Goal: Information Seeking & Learning: Check status

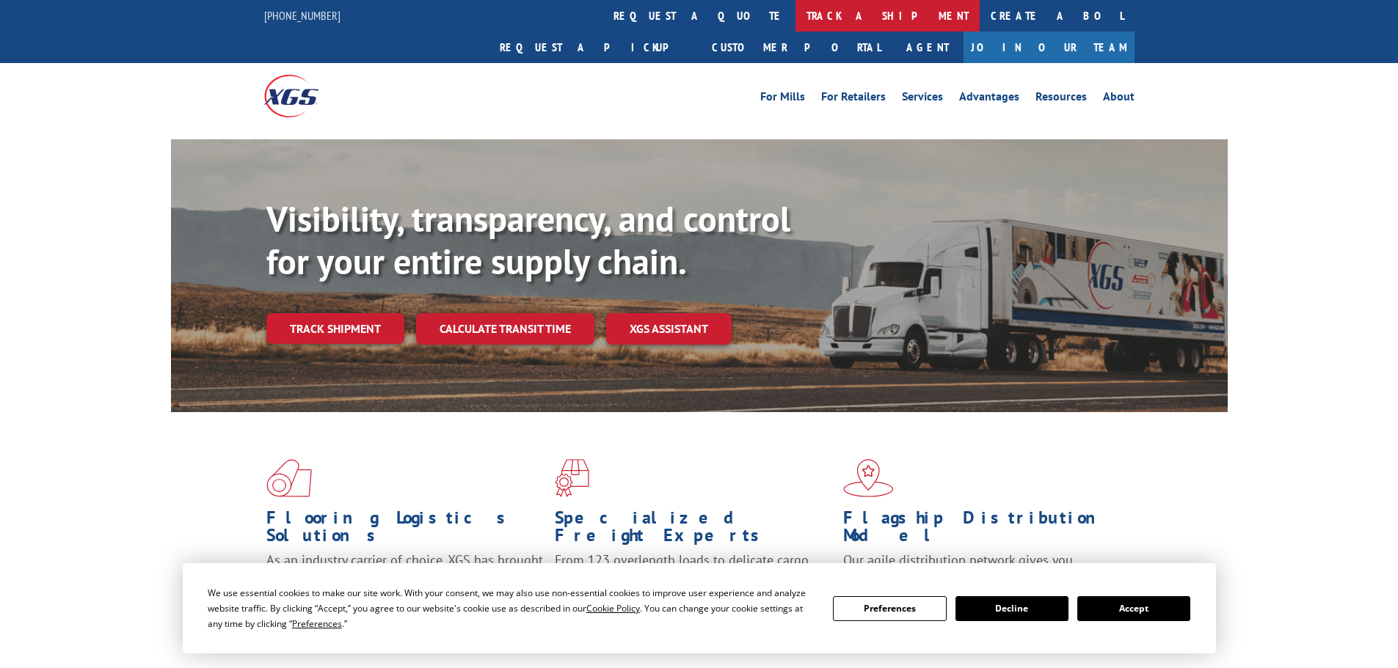
click at [795, 10] on link "track a shipment" at bounding box center [887, 16] width 184 height 32
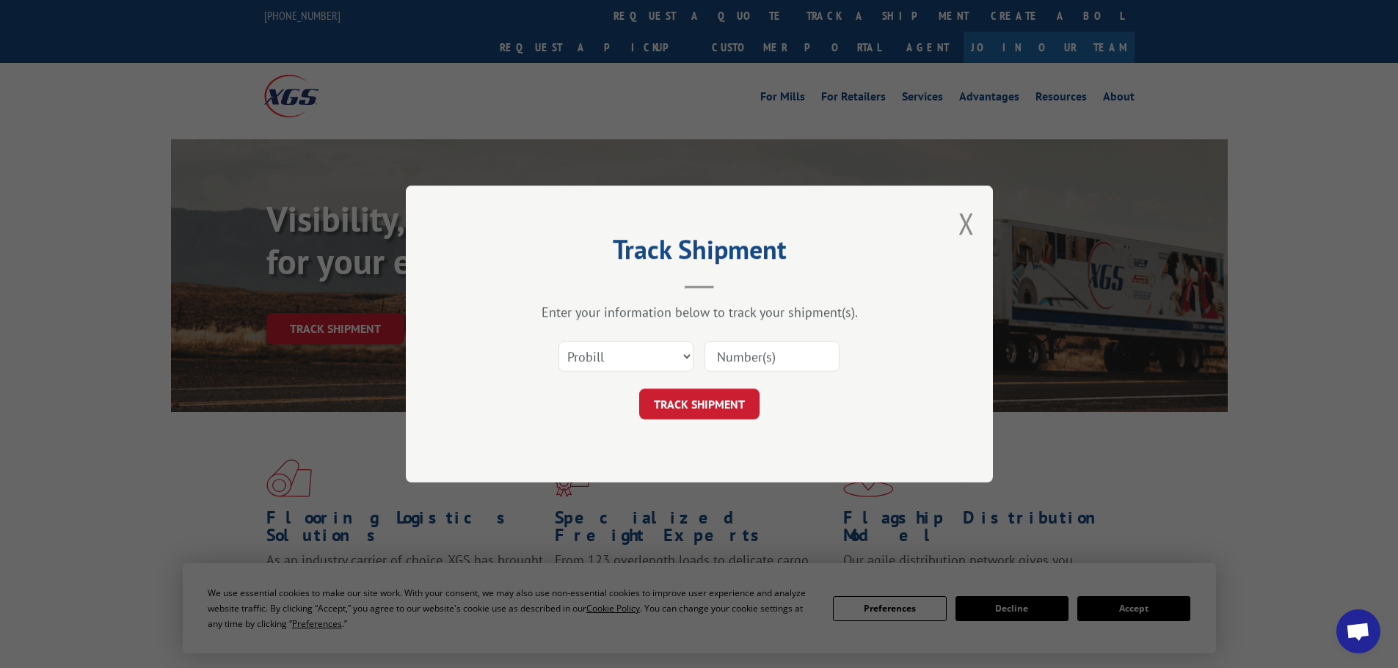
click at [736, 352] on input at bounding box center [771, 356] width 135 height 31
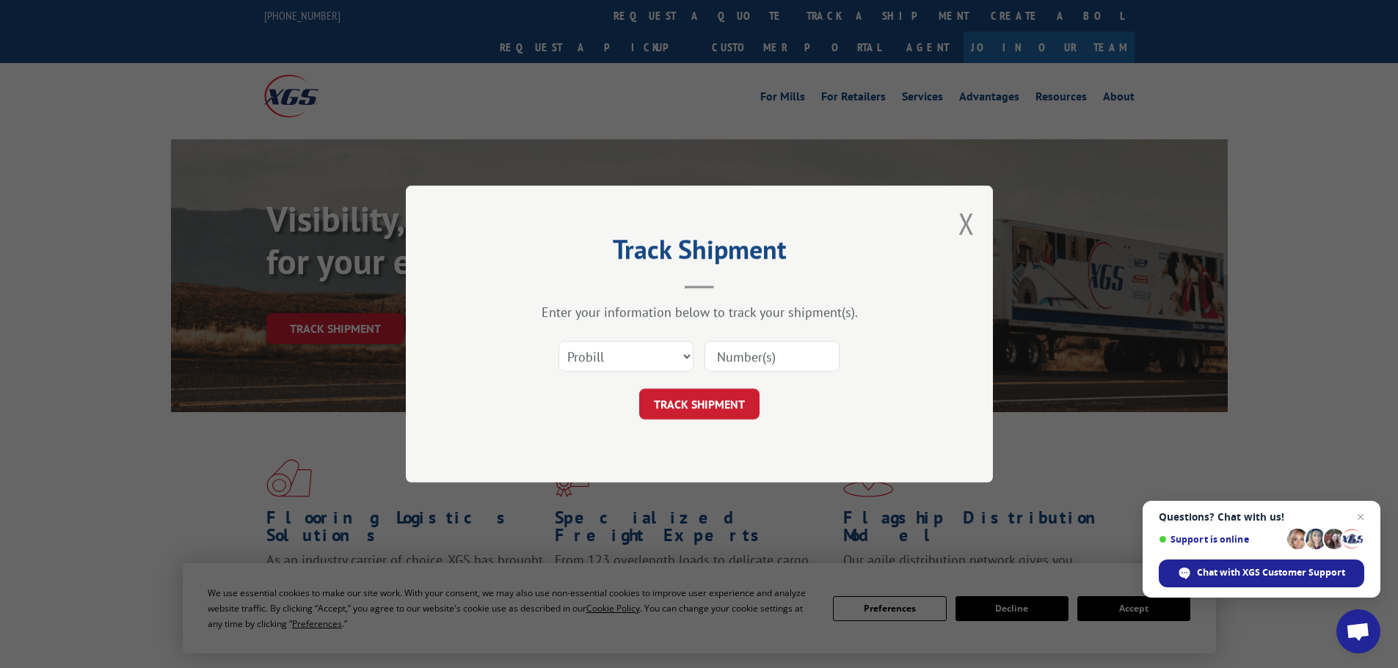
paste input "17469735"
type input "17469735"
click at [705, 415] on button "TRACK SHIPMENT" at bounding box center [699, 404] width 120 height 31
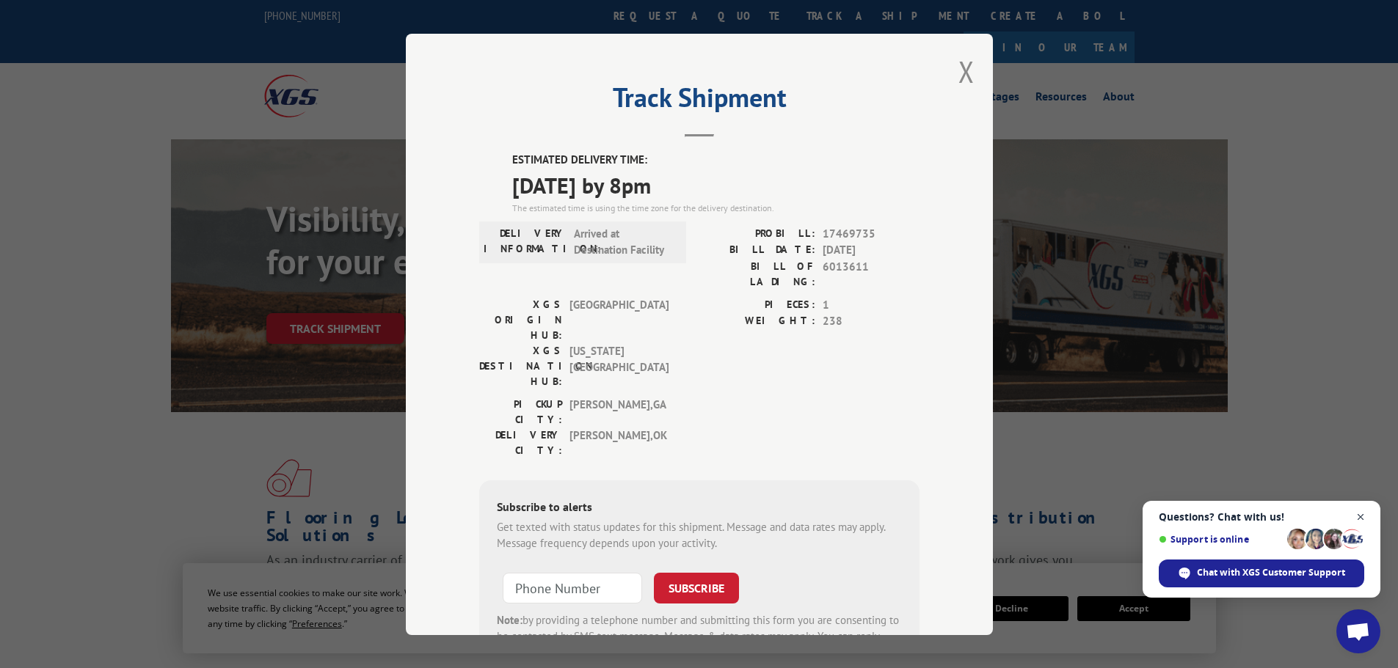
click at [1364, 520] on span "Close chat" at bounding box center [1360, 517] width 18 height 18
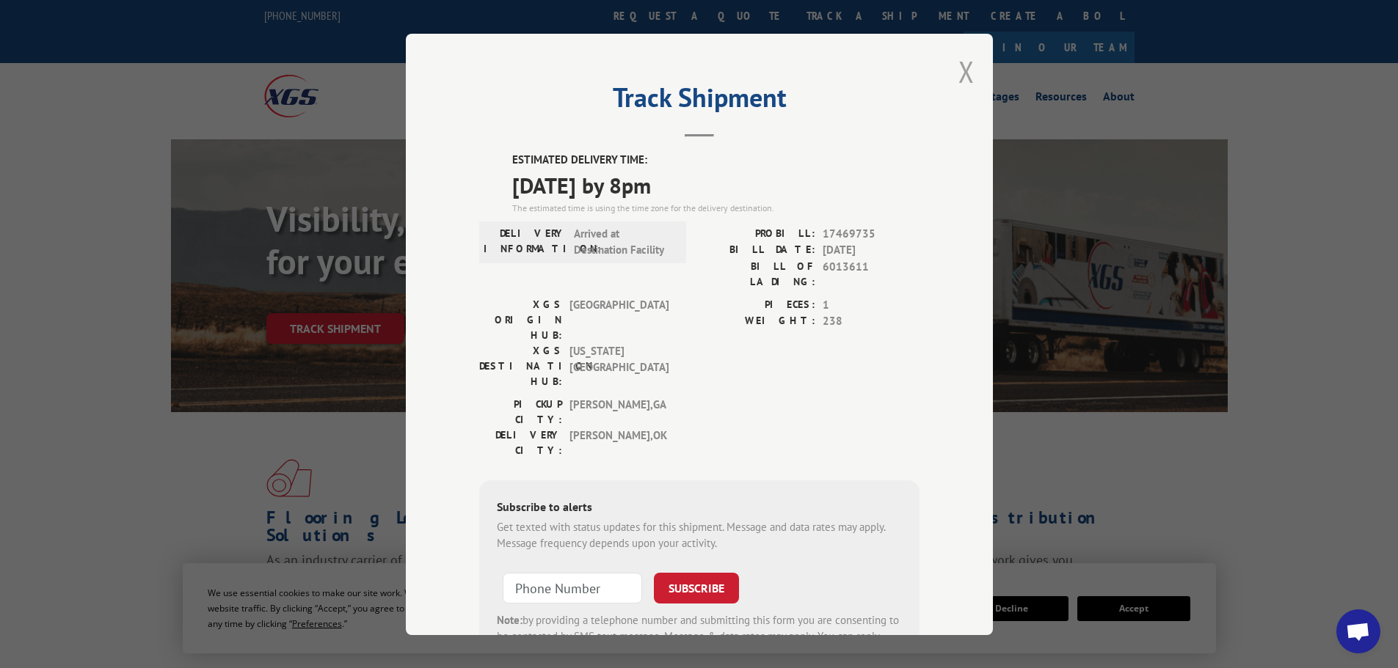
click at [958, 67] on button "Close modal" at bounding box center [966, 71] width 16 height 39
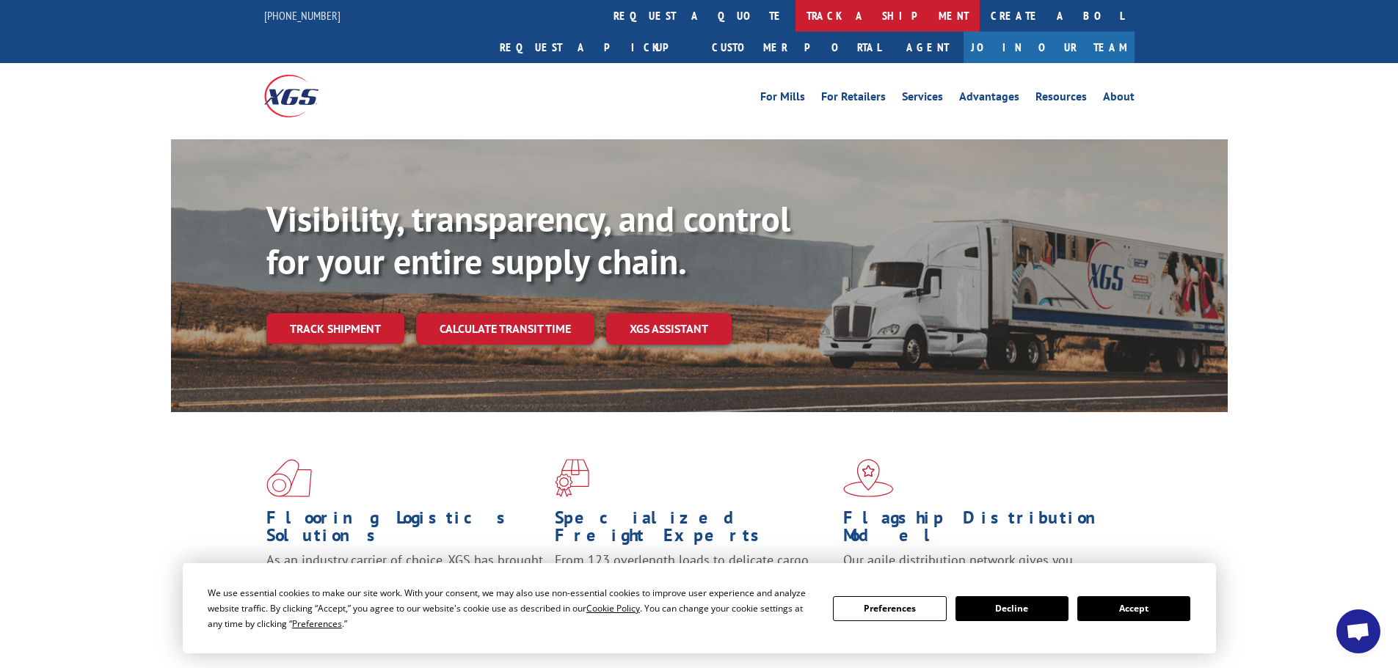
click at [795, 10] on link "track a shipment" at bounding box center [887, 16] width 184 height 32
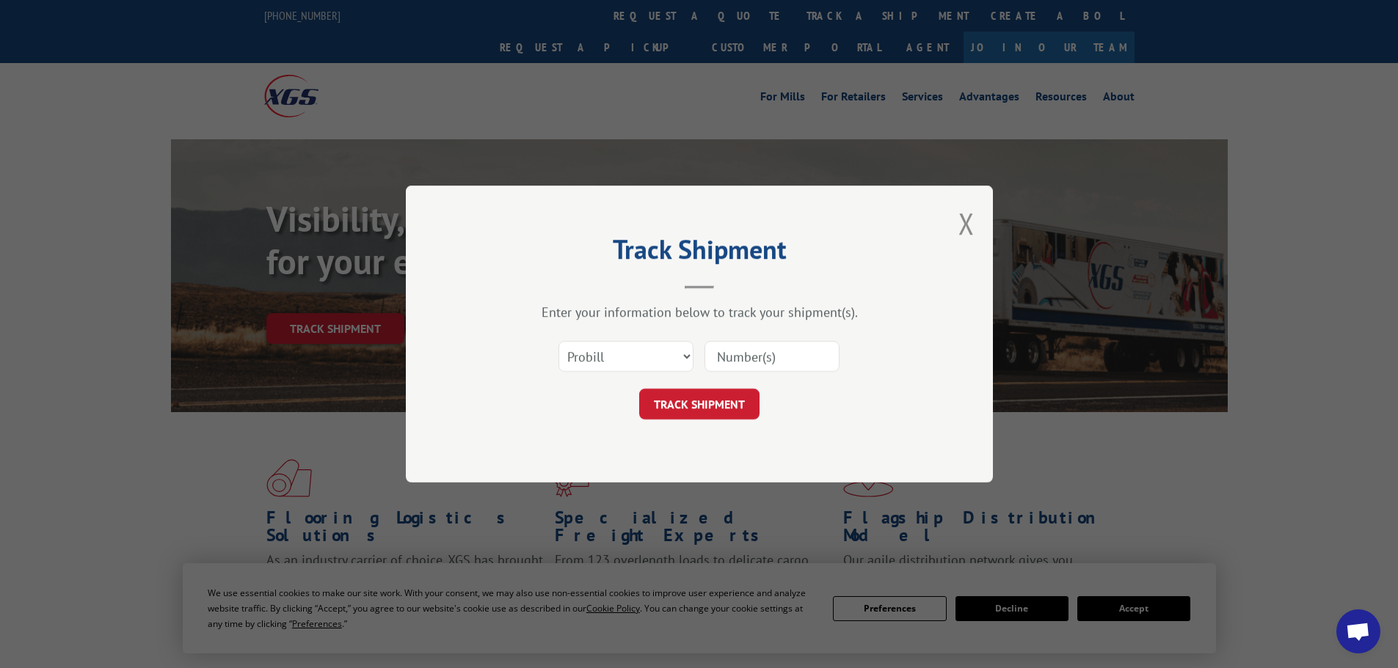
click at [715, 347] on input at bounding box center [771, 356] width 135 height 31
paste input "17470045"
type input "17470045"
click at [713, 404] on button "TRACK SHIPMENT" at bounding box center [699, 404] width 120 height 31
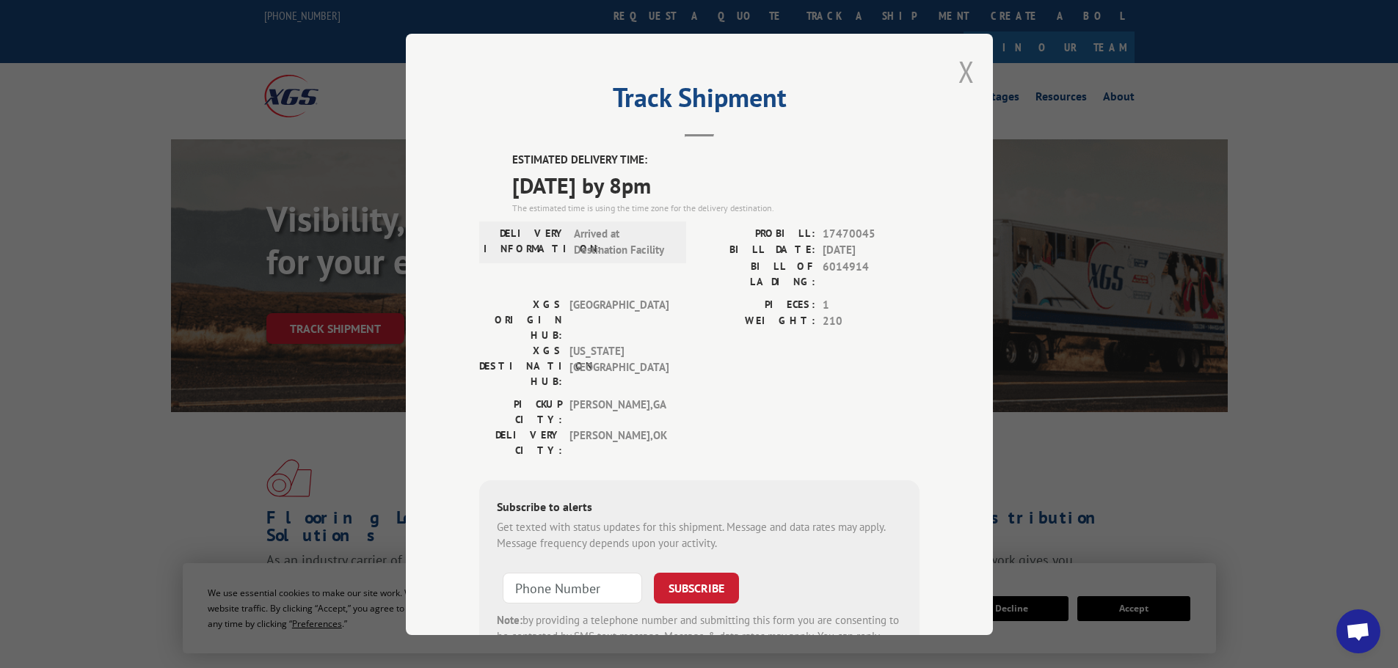
click at [958, 81] on button "Close modal" at bounding box center [966, 71] width 16 height 39
